Goal: Information Seeking & Learning: Learn about a topic

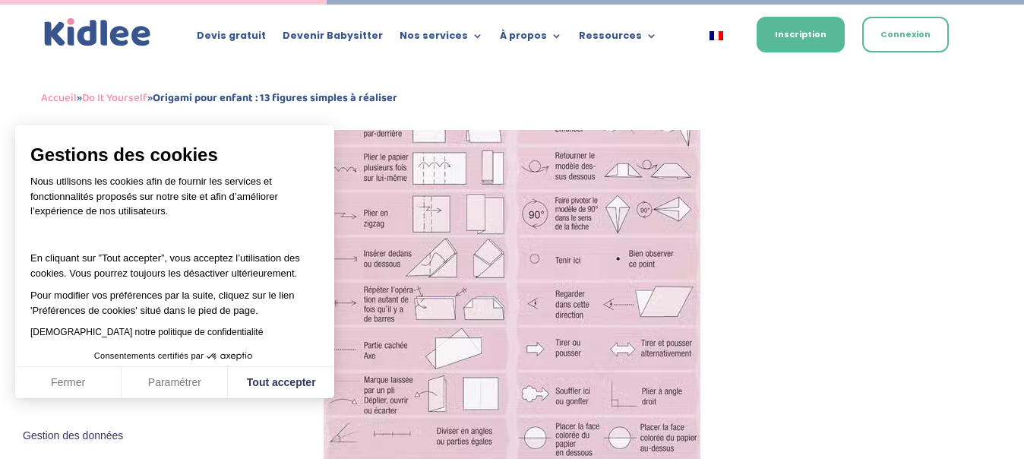
scroll to position [2168, 0]
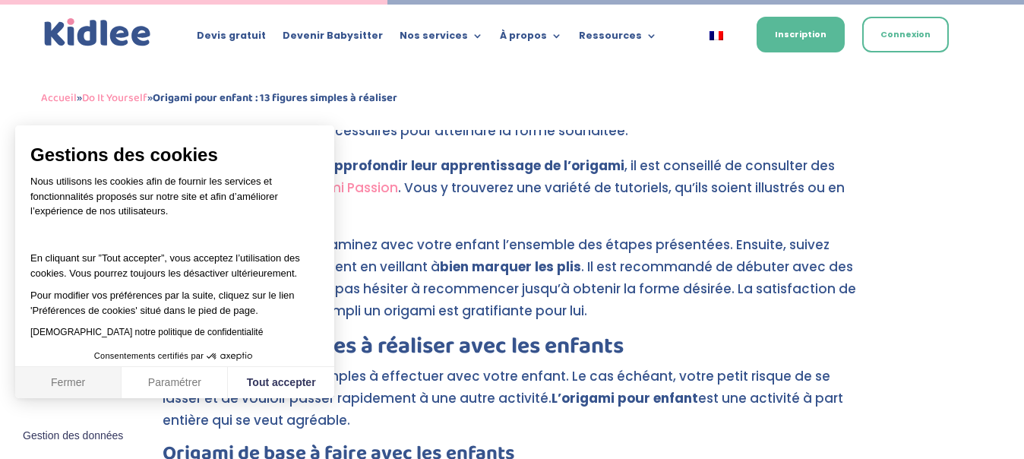
click at [76, 383] on button "Fermer" at bounding box center [68, 383] width 106 height 32
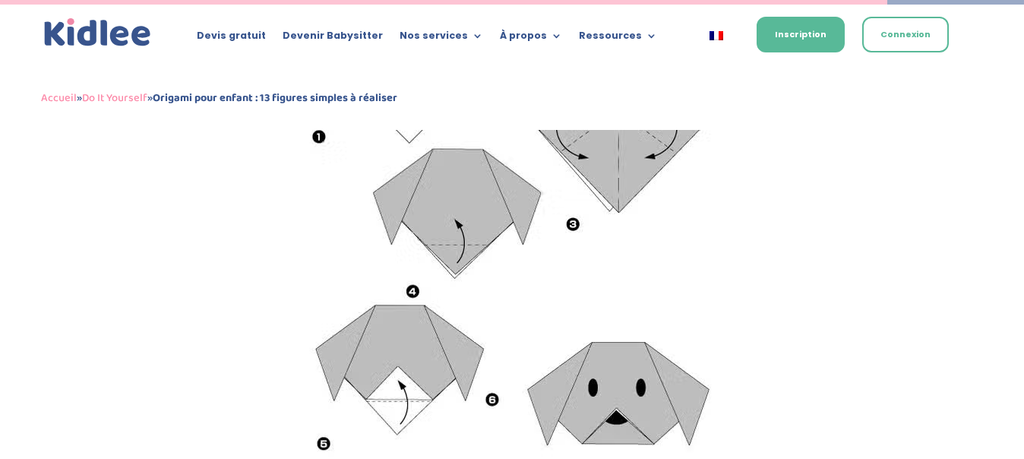
scroll to position [5955, 0]
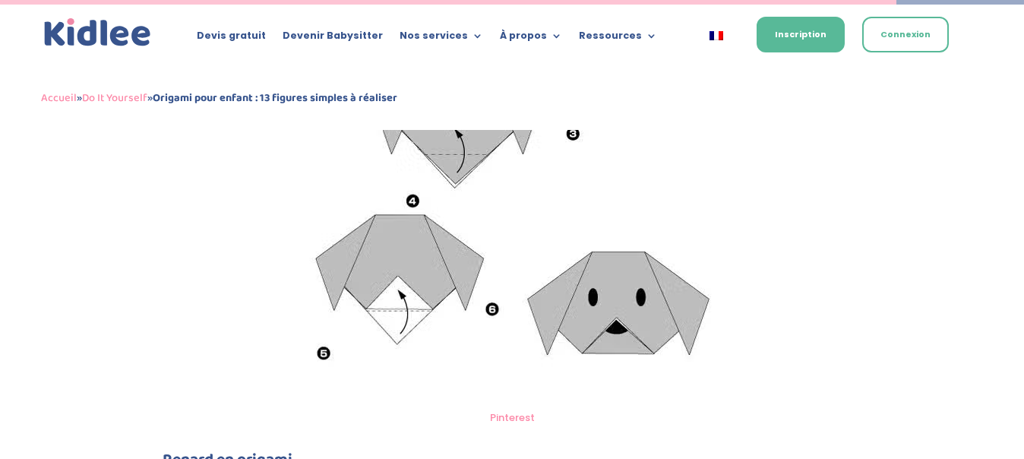
click at [590, 290] on img at bounding box center [512, 129] width 429 height 546
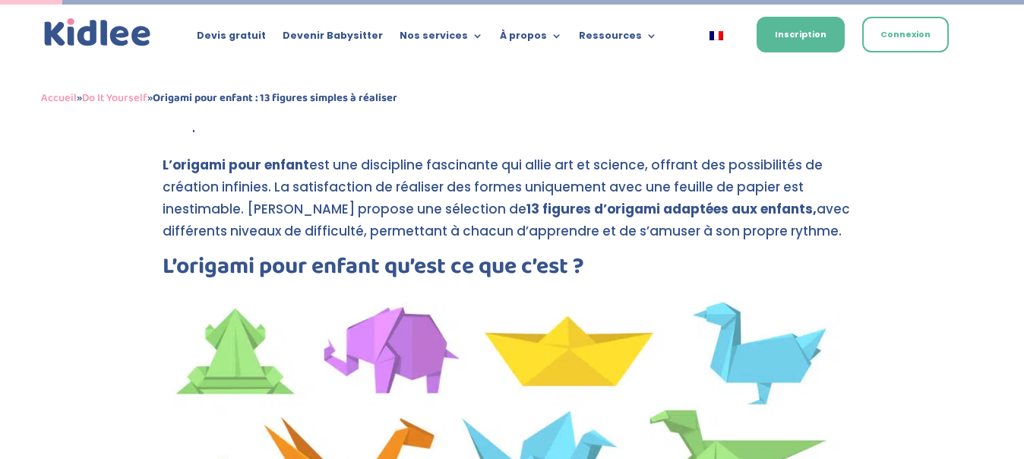
scroll to position [0, 0]
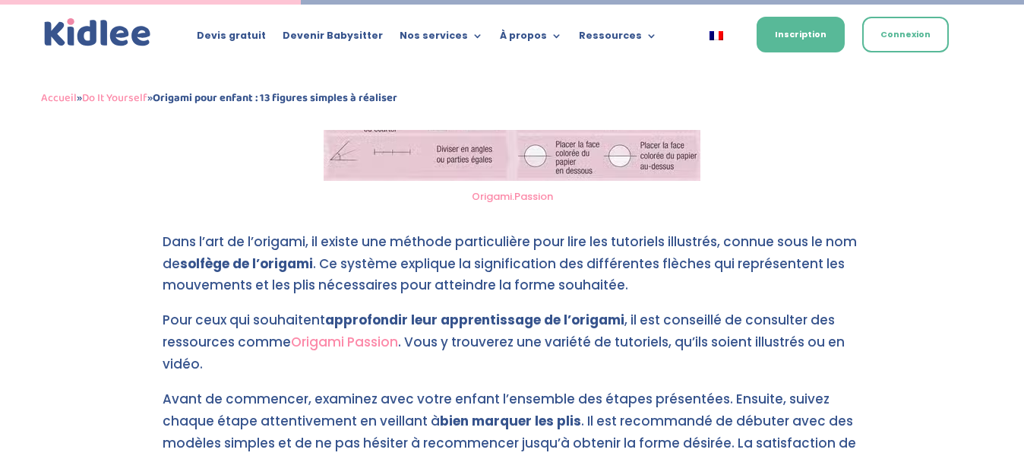
scroll to position [2660, 0]
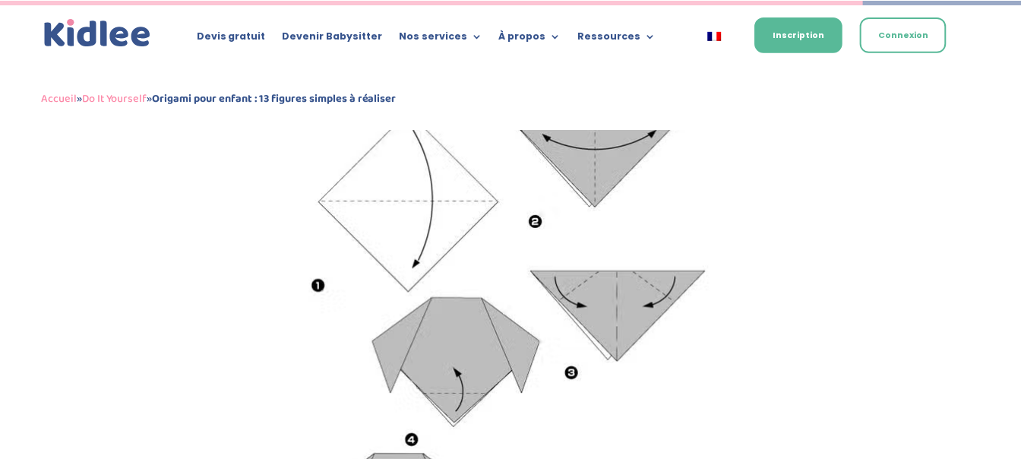
scroll to position [5746, 0]
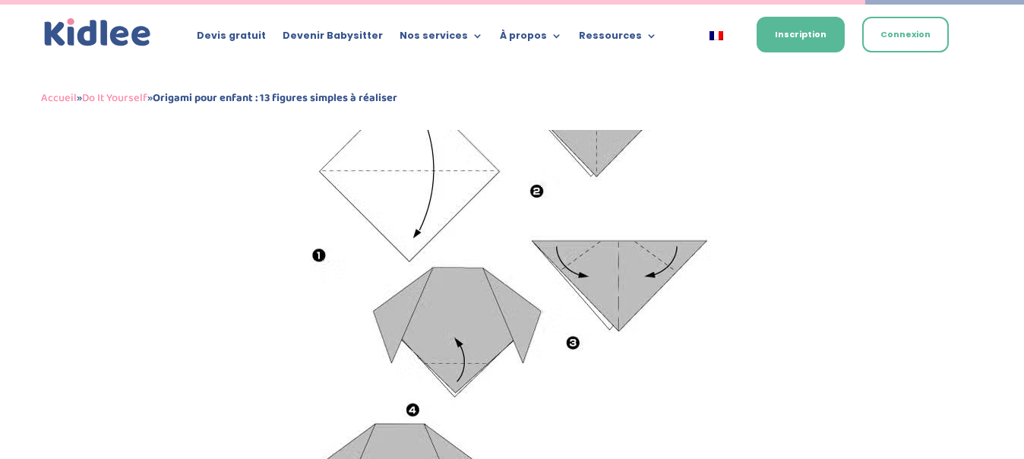
click at [602, 353] on img at bounding box center [512, 338] width 429 height 546
click at [614, 296] on img at bounding box center [512, 338] width 429 height 546
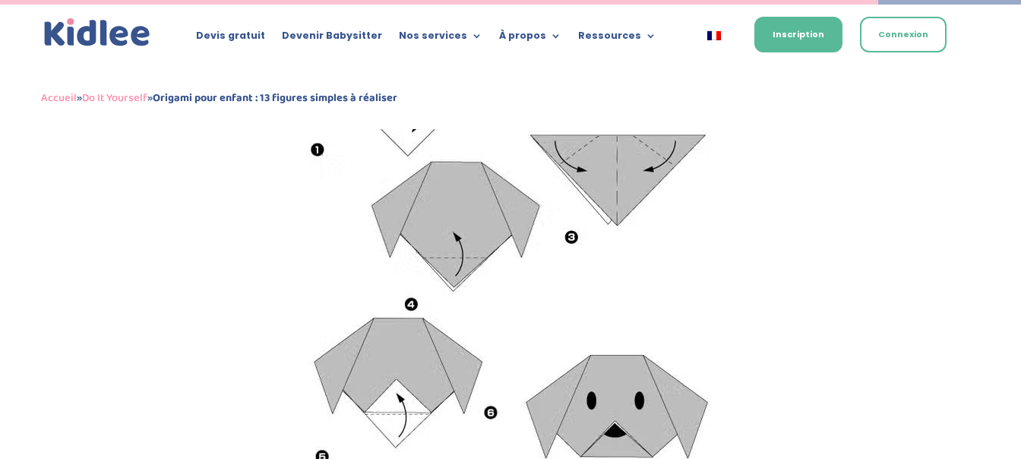
scroll to position [5972, 0]
